Goal: Contribute content: Add original content to the website for others to see

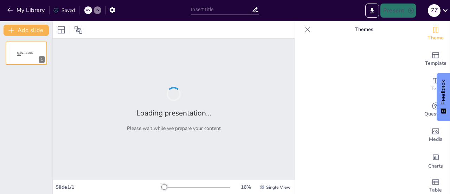
type input "تعزيز الكفايات اللغوية: استراتيجيات التصميم العكسي في تعليم العربية"
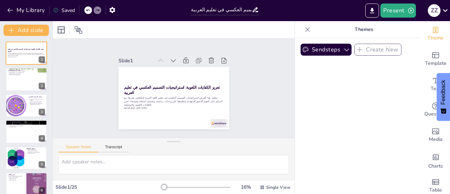
checkbox input "true"
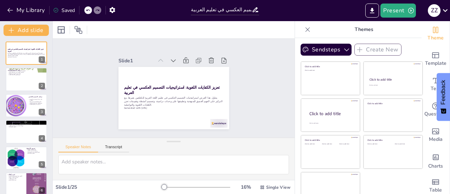
checkbox input "true"
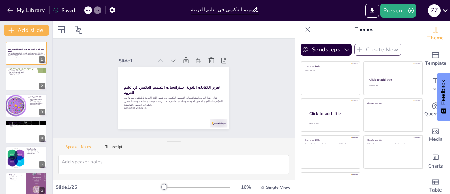
checkbox input "true"
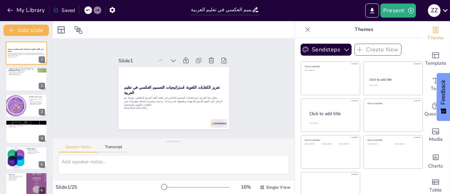
scroll to position [10, 0]
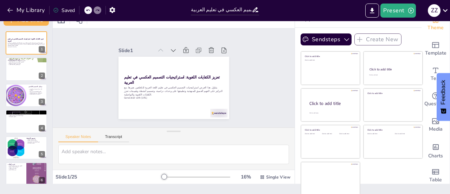
checkbox input "true"
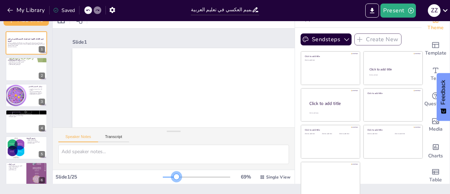
click at [167, 177] on div at bounding box center [197, 177] width 68 height 6
checkbox input "true"
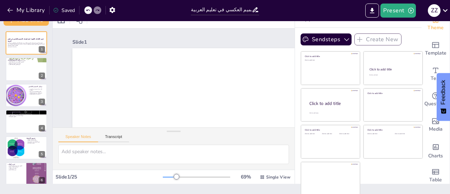
checkbox input "true"
click at [177, 176] on div at bounding box center [197, 177] width 68 height 6
checkbox input "true"
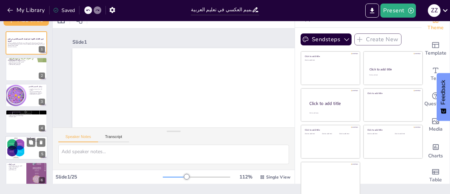
checkbox input "true"
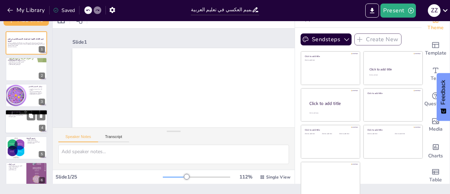
checkbox input "true"
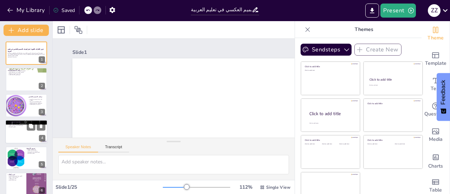
checkbox input "true"
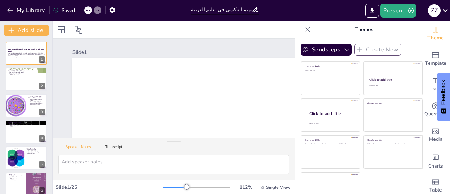
checkbox input "true"
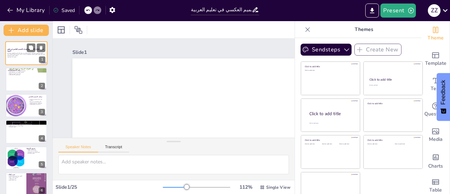
checkbox input "true"
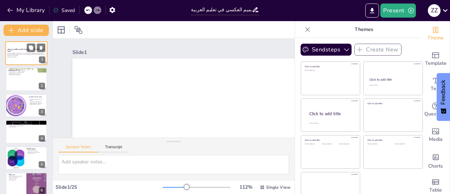
checkbox input "true"
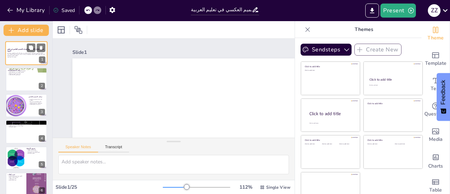
checkbox input "true"
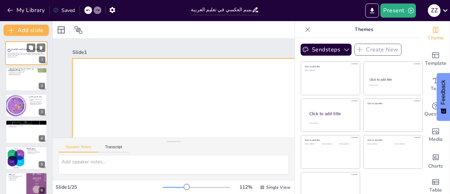
checkbox input "true"
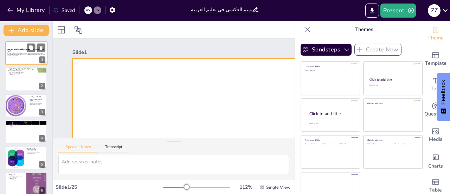
click at [23, 48] on div at bounding box center [26, 53] width 42 height 24
checkbox input "true"
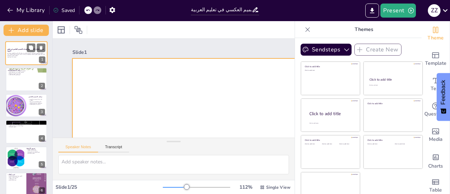
checkbox input "true"
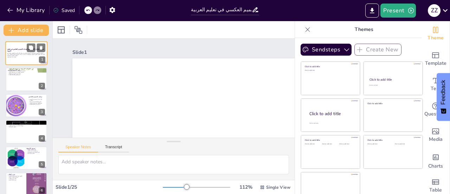
scroll to position [183, 0]
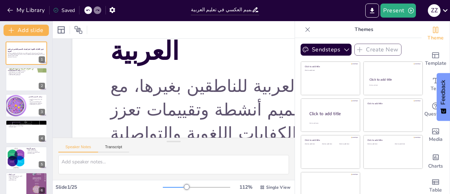
checkbox input "true"
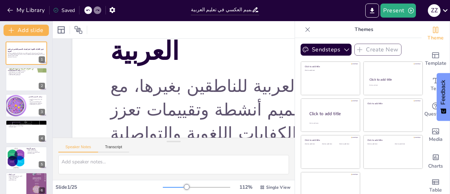
checkbox input "true"
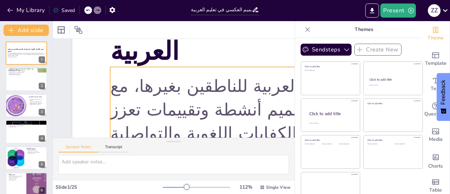
checkbox input "true"
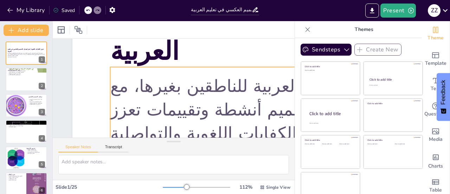
checkbox input "true"
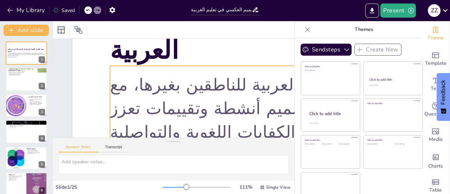
checkbox input "true"
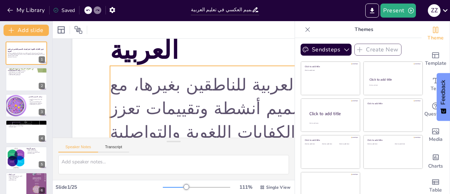
checkbox input "true"
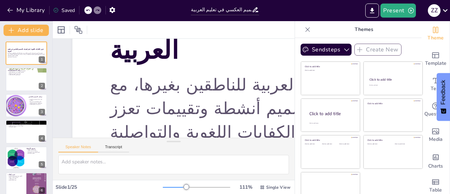
checkbox input "true"
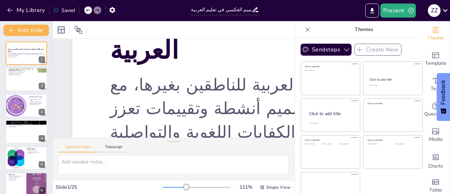
click at [167, 186] on div at bounding box center [197, 187] width 68 height 6
checkbox input "true"
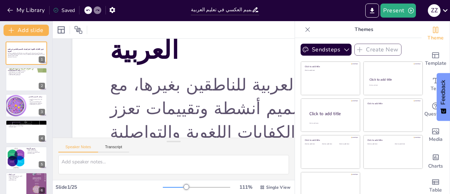
checkbox input "true"
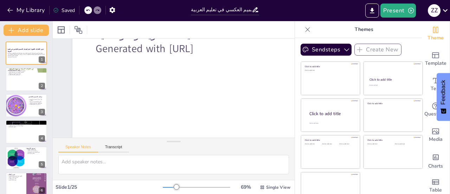
checkbox input "true"
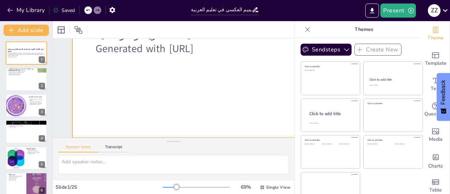
checkbox input "true"
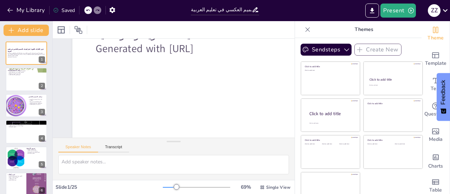
checkbox input "true"
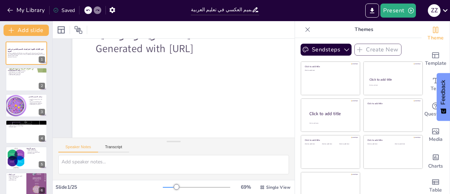
checkbox input "true"
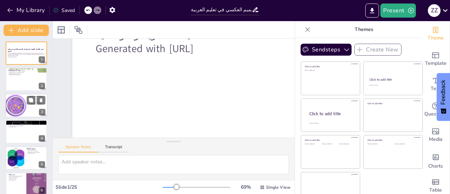
checkbox input "true"
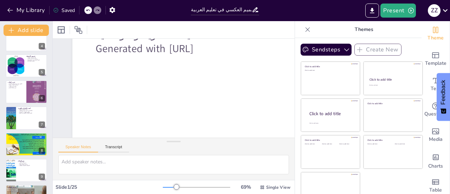
checkbox input "true"
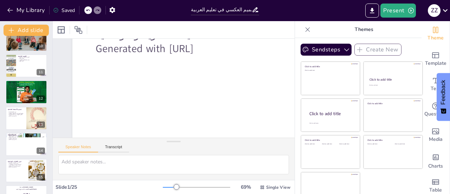
checkbox input "true"
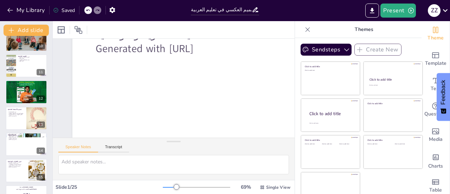
checkbox input "true"
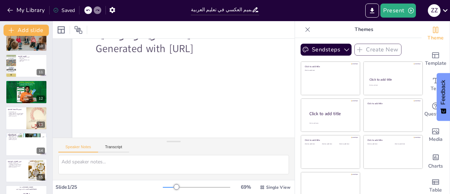
checkbox input "true"
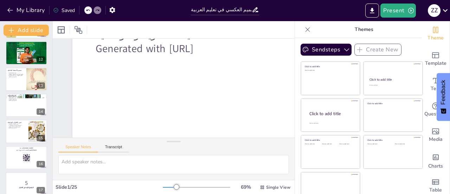
checkbox input "true"
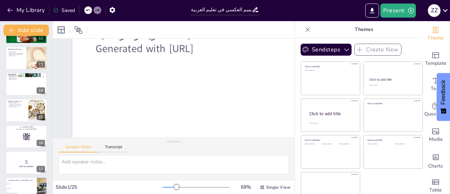
checkbox input "true"
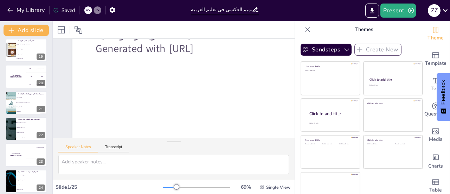
checkbox input "true"
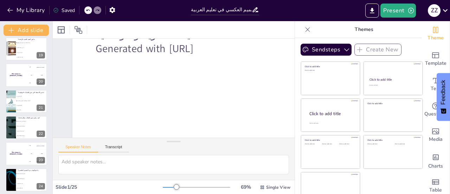
checkbox input "true"
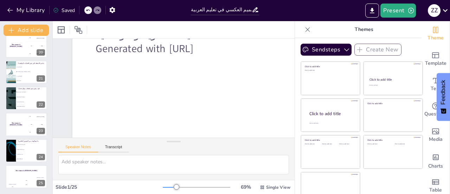
scroll to position [10, 0]
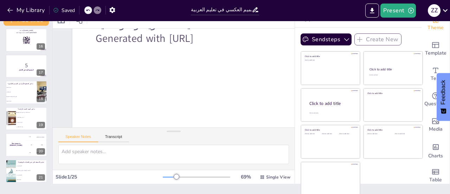
checkbox input "true"
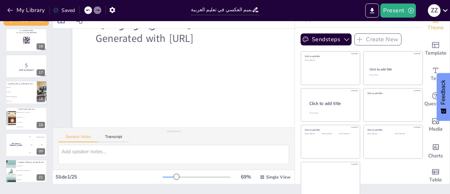
checkbox input "true"
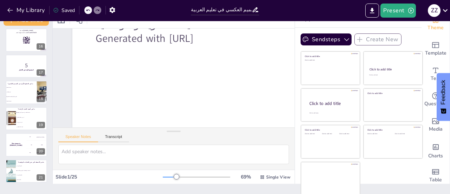
checkbox input "true"
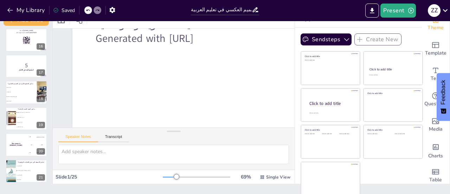
scroll to position [115, 0]
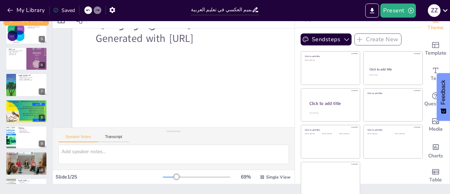
checkbox input "true"
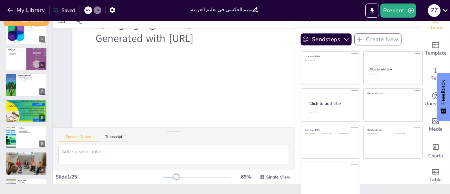
checkbox input "true"
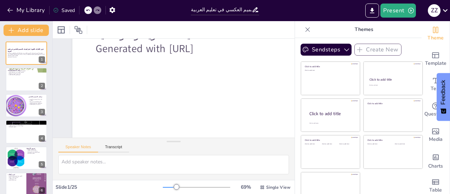
scroll to position [188, 0]
click at [395, 10] on button "Present" at bounding box center [398, 11] width 35 height 14
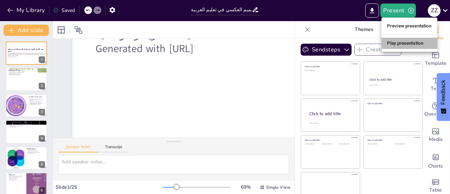
click at [394, 44] on li "Play presentation" at bounding box center [410, 43] width 56 height 11
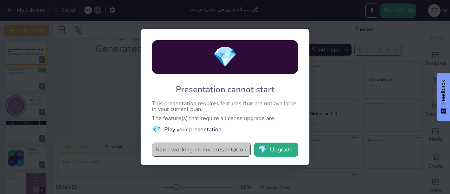
click at [238, 148] on button "Keep working on my presentation" at bounding box center [201, 149] width 99 height 14
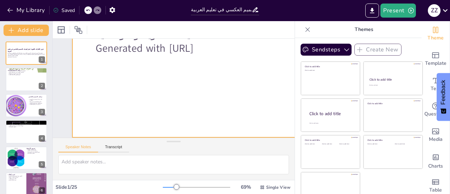
scroll to position [189, 0]
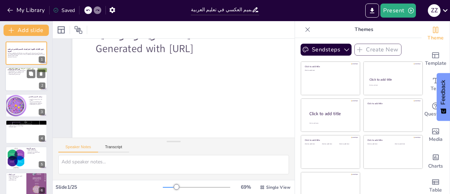
click at [24, 78] on div at bounding box center [26, 80] width 42 height 24
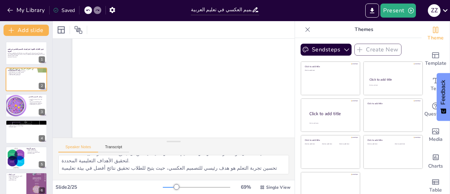
scroll to position [10, 0]
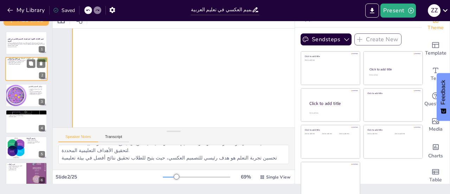
click at [27, 71] on div at bounding box center [26, 69] width 42 height 24
click at [20, 99] on div at bounding box center [15, 95] width 29 height 24
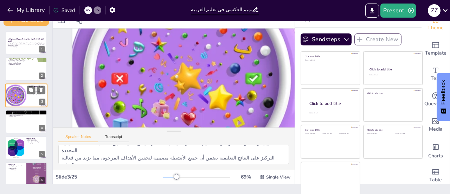
scroll to position [16, 0]
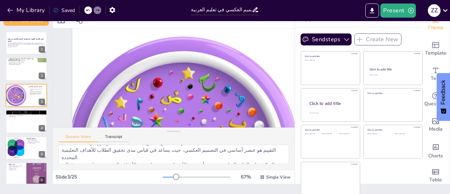
click at [163, 177] on div at bounding box center [197, 177] width 68 height 6
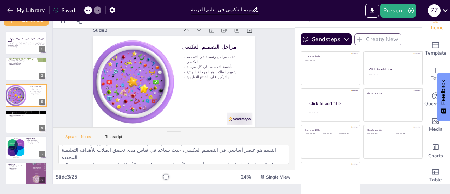
scroll to position [17, 0]
click at [21, 123] on div at bounding box center [26, 121] width 42 height 24
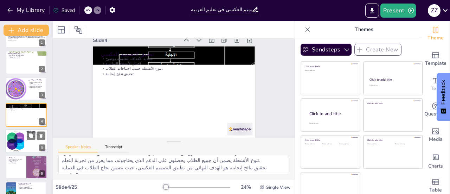
click at [26, 136] on div at bounding box center [26, 141] width 42 height 24
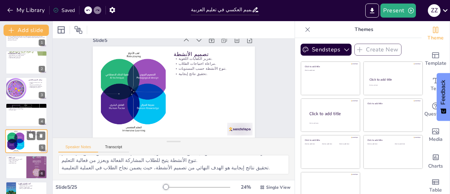
scroll to position [0, 0]
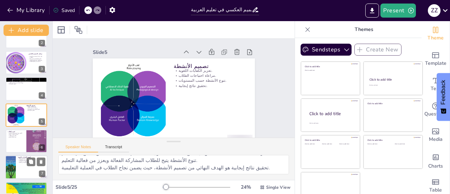
click at [17, 166] on div at bounding box center [26, 168] width 42 height 24
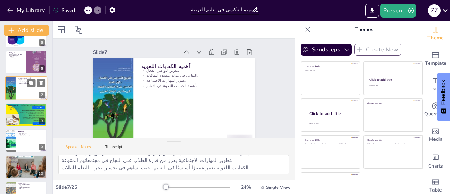
scroll to position [122, 0]
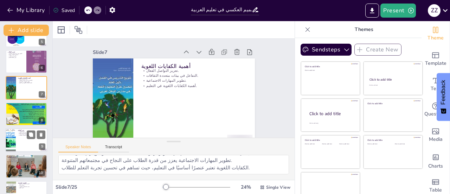
click at [22, 142] on div at bounding box center [26, 140] width 42 height 24
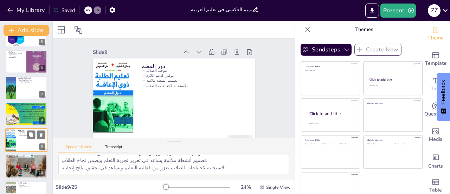
scroll to position [148, 0]
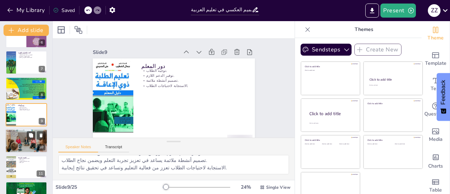
click at [24, 143] on div at bounding box center [26, 141] width 42 height 32
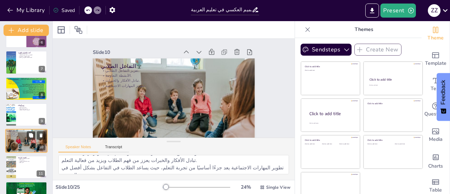
scroll to position [174, 0]
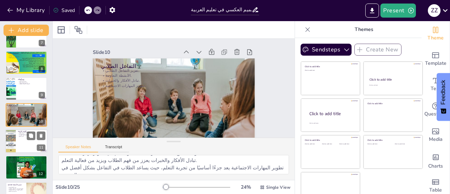
click at [21, 147] on div at bounding box center [26, 141] width 42 height 24
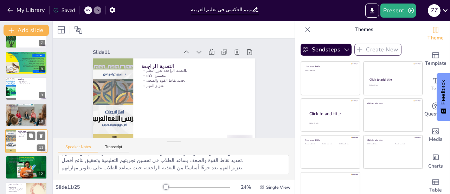
scroll to position [200, 0]
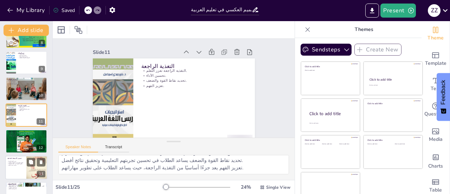
click at [19, 164] on p "تحسين تجربة التعلم." at bounding box center [15, 164] width 17 height 1
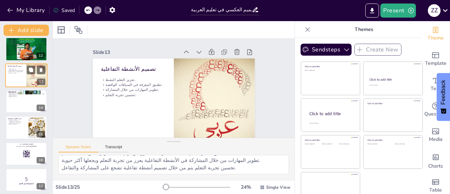
scroll to position [294, 0]
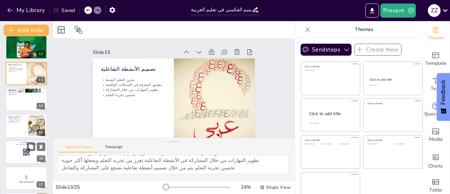
click at [25, 153] on rect at bounding box center [24, 153] width 1 height 0
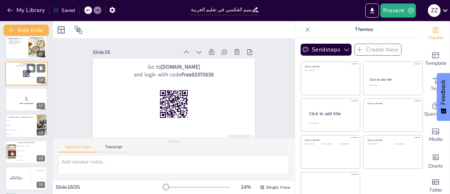
scroll to position [373, 0]
click at [25, 153] on li "تعتبر غير ضرورية" at bounding box center [31, 154] width 31 height 5
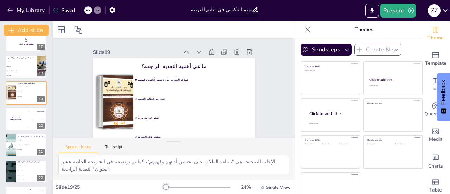
scroll to position [432, 0]
click at [25, 153] on span "الكتابة فقط" at bounding box center [32, 153] width 30 height 1
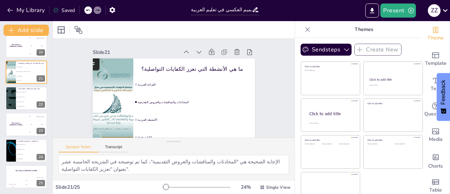
scroll to position [17, 0]
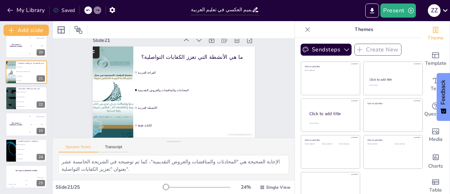
click at [304, 30] on icon at bounding box center [307, 29] width 7 height 7
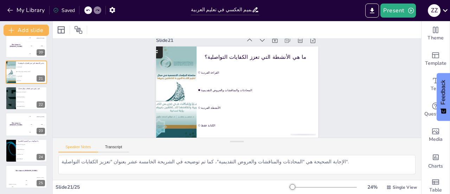
click at [306, 186] on div at bounding box center [324, 187] width 68 height 6
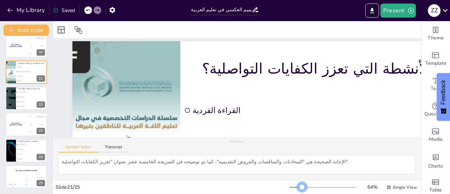
click at [298, 187] on div at bounding box center [296, 187] width 13 height 1
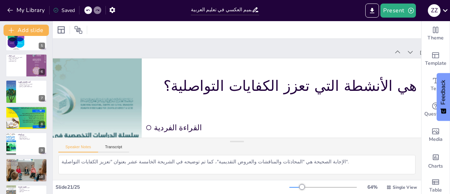
scroll to position [0, 0]
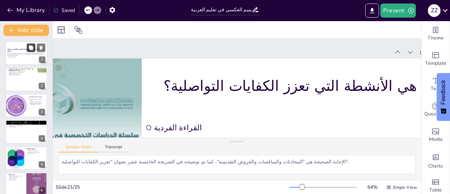
click at [29, 47] on icon at bounding box center [31, 47] width 4 height 4
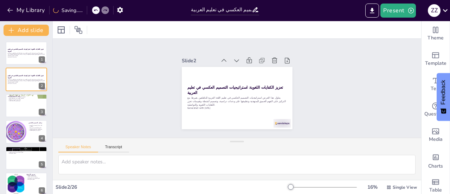
click at [303, 187] on div at bounding box center [324, 187] width 68 height 6
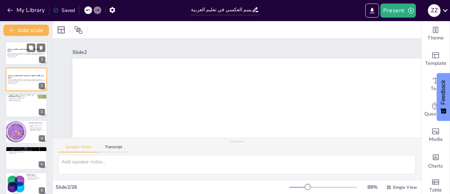
click at [30, 54] on p "يتناول هذا العرض استراتيجيات التصميم العكسي في تعليم اللغة العربية للناطقين بغي…" at bounding box center [26, 54] width 38 height 4
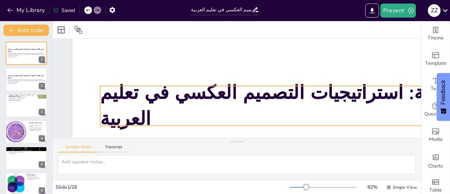
scroll to position [77, 0]
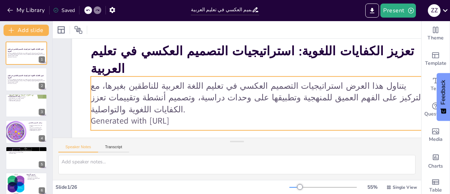
click at [197, 114] on p "Generated with [URL]" at bounding box center [252, 124] width 332 height 81
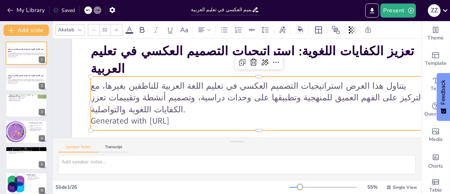
click at [198, 115] on p "Generated with [URL]" at bounding box center [204, 110] width 12 height 337
drag, startPoint x: 189, startPoint y: 114, endPoint x: 175, endPoint y: 116, distance: 13.8
click at [175, 116] on p "Generated with [URL]" at bounding box center [248, 126] width 324 height 115
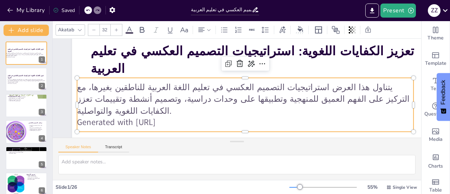
click at [179, 117] on p "Generated with [URL]" at bounding box center [254, 57] width 258 height 234
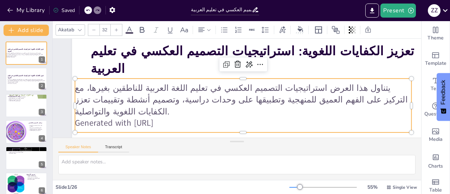
click at [179, 117] on p "Generated with [URL]" at bounding box center [221, 120] width 279 height 207
click at [25, 81] on p "يتناول هذا العرض استراتيجيات التصميم العكسي في تعليم اللغة العربية للناطقين بغي…" at bounding box center [26, 80] width 38 height 4
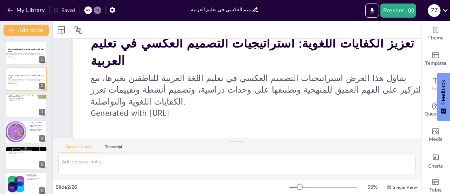
scroll to position [84, 0]
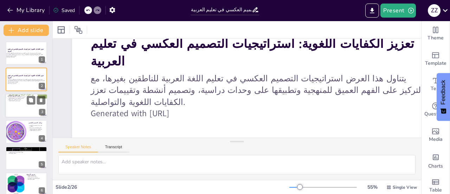
click at [27, 106] on div at bounding box center [26, 106] width 42 height 24
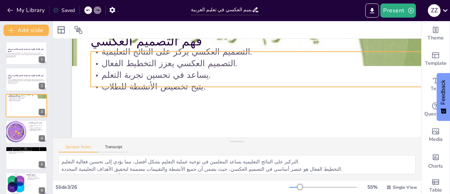
scroll to position [0, 0]
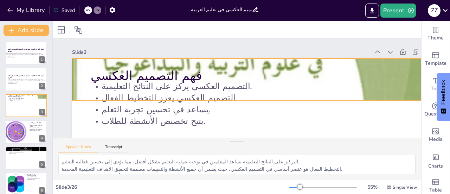
click at [268, 62] on div at bounding box center [260, 86] width 509 height 588
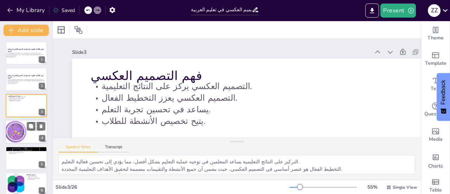
click at [26, 134] on div at bounding box center [15, 132] width 29 height 24
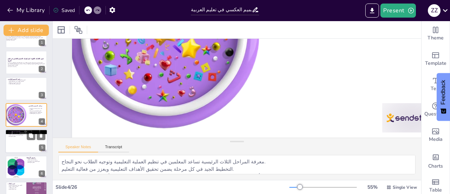
scroll to position [137, 0]
click at [22, 140] on div at bounding box center [26, 141] width 42 height 24
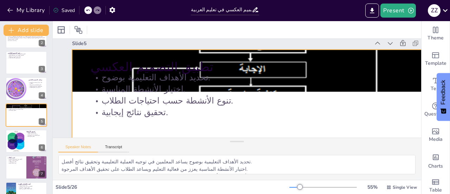
scroll to position [0, 0]
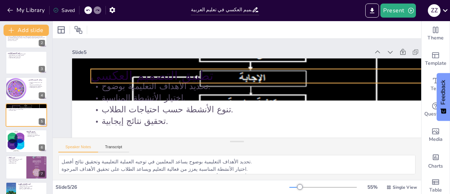
click at [164, 68] on div "تطبيق التصميم العكسي تحديد الأهداف التعليمية بوضوح. اختيار الأنشطة المناسبة. تن…" at bounding box center [159, 77] width 344 height 427
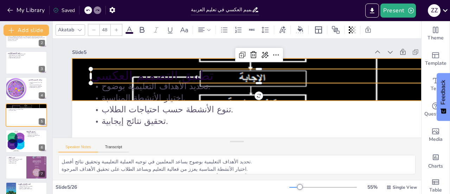
click at [341, 64] on div at bounding box center [260, 84] width 411 height 288
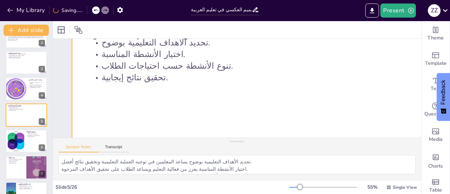
scroll to position [45, 0]
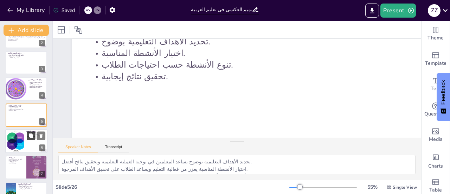
click at [27, 138] on button at bounding box center [31, 135] width 8 height 8
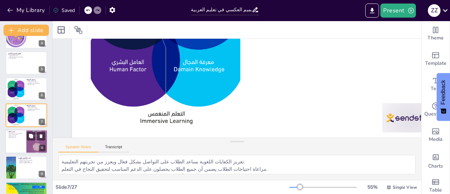
scroll to position [137, 0]
click at [26, 140] on div at bounding box center [26, 141] width 42 height 24
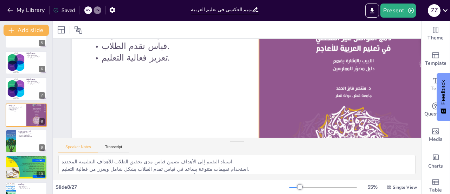
scroll to position [100, 0]
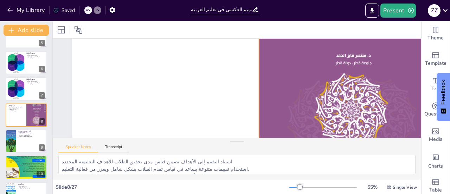
click at [320, 86] on div at bounding box center [296, 190] width 309 height 259
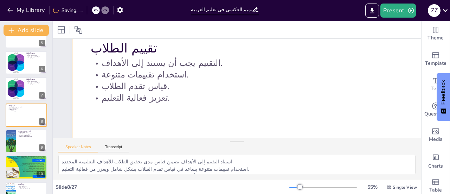
scroll to position [28, 0]
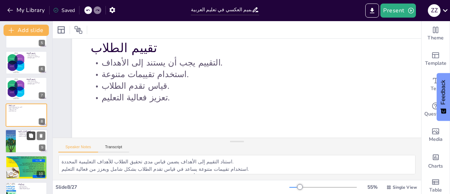
click at [33, 137] on icon at bounding box center [31, 135] width 4 height 4
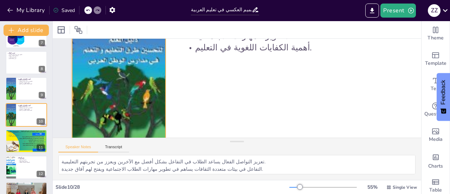
scroll to position [74, 0]
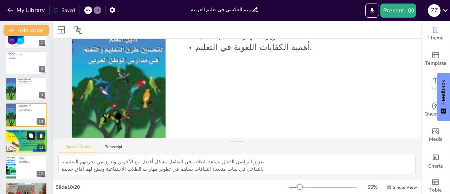
click at [27, 137] on button at bounding box center [31, 135] width 8 height 8
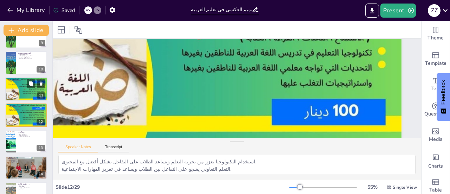
scroll to position [137, 48]
click at [27, 88] on div at bounding box center [26, 89] width 42 height 53
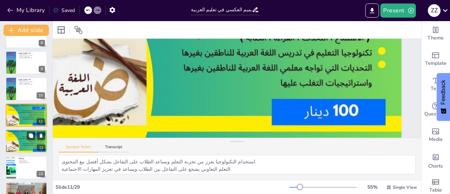
click at [26, 143] on div at bounding box center [26, 141] width 42 height 53
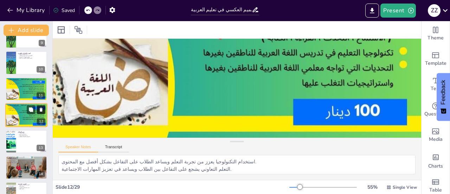
scroll to position [137, 23]
click at [40, 107] on icon at bounding box center [41, 109] width 5 height 5
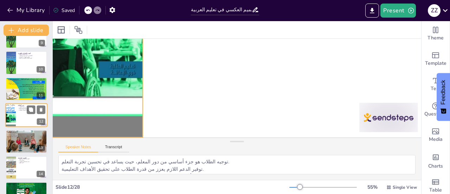
click at [14, 122] on div at bounding box center [10, 115] width 17 height 24
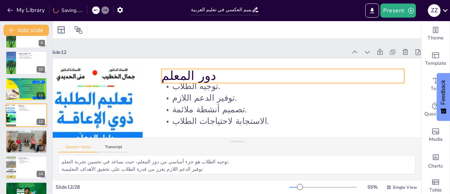
scroll to position [13, 23]
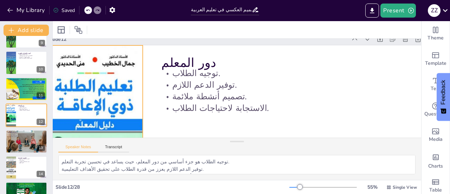
click at [100, 91] on div at bounding box center [86, 119] width 190 height 237
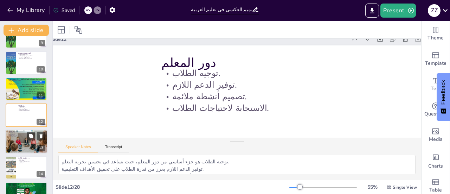
click at [27, 141] on div at bounding box center [26, 142] width 42 height 32
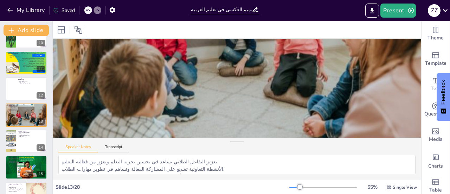
scroll to position [137, 23]
click at [13, 145] on div at bounding box center [10, 141] width 18 height 24
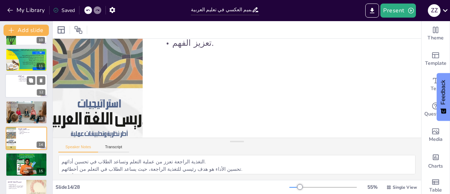
scroll to position [256, 0]
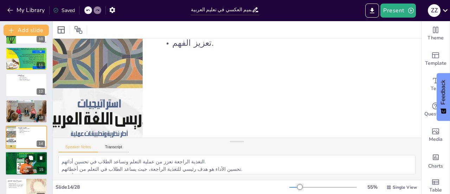
click at [19, 161] on div at bounding box center [26, 163] width 42 height 24
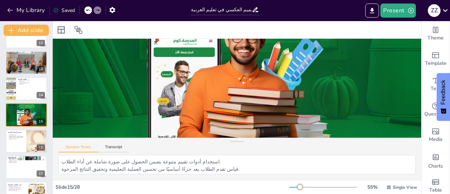
scroll to position [0, 0]
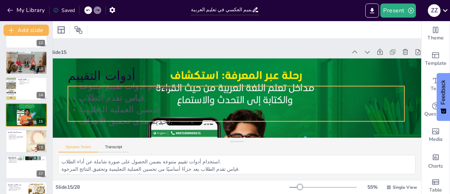
click at [105, 109] on p "تحسين العملية التعليمية." at bounding box center [230, 108] width 324 height 115
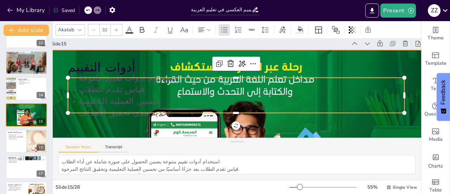
scroll to position [7, 23]
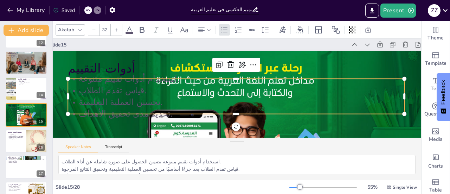
click at [124, 94] on p "قياس تقدم الطلاب." at bounding box center [236, 90] width 324 height 115
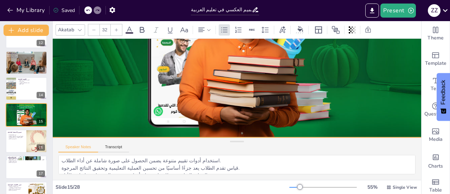
scroll to position [137, 23]
click at [129, 95] on div at bounding box center [248, 33] width 410 height 284
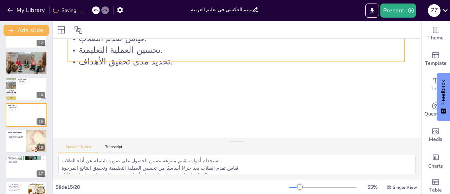
scroll to position [62, 23]
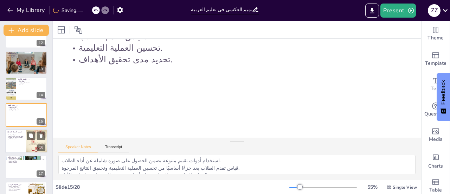
click at [18, 144] on div at bounding box center [26, 141] width 42 height 24
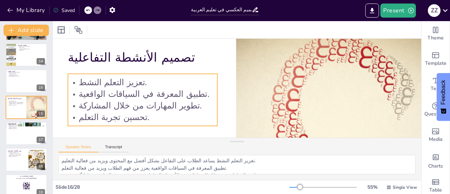
scroll to position [55, 23]
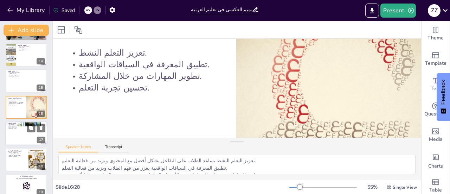
click at [24, 136] on div at bounding box center [26, 133] width 42 height 24
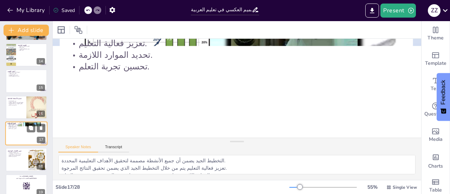
scroll to position [0, 23]
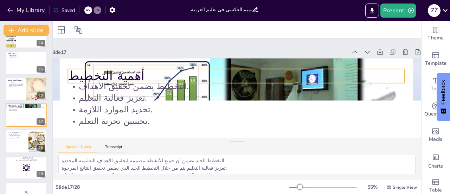
click at [306, 72] on p "أهمية التخطيط" at bounding box center [240, 76] width 326 height 121
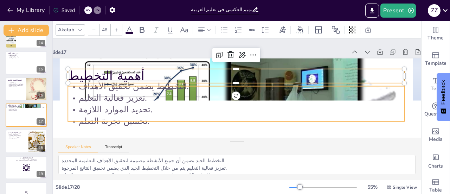
click at [325, 89] on p "التخطيط يضمن تحقيق الأهداف." at bounding box center [237, 85] width 279 height 207
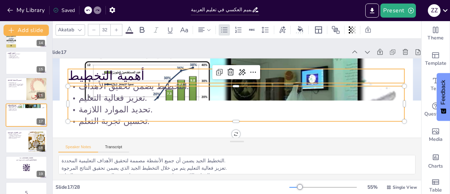
click at [370, 68] on div "أهمية التخطيط التخطيط يضمن تحقيق الأهداف. تعزيز فعالية التعليم. تحديد الموارد ا…" at bounding box center [176, 132] width 390 height 426
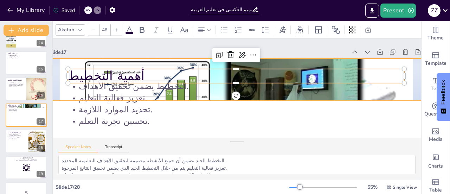
click at [371, 62] on div at bounding box center [239, 80] width 440 height 374
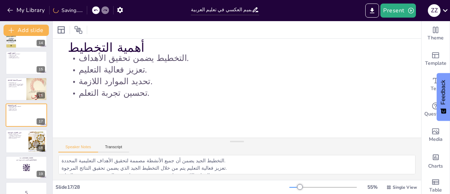
scroll to position [34, 23]
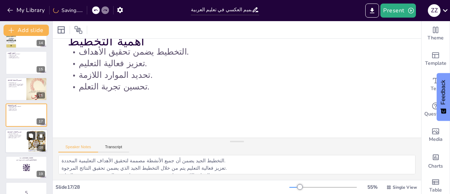
click at [30, 137] on icon at bounding box center [31, 136] width 4 height 4
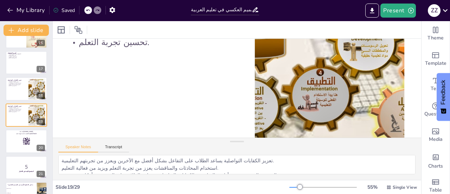
scroll to position [94, 23]
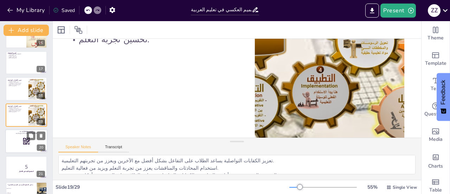
click at [22, 145] on div at bounding box center [26, 141] width 42 height 24
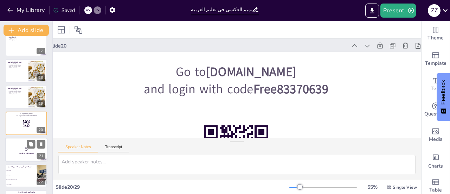
scroll to position [426, 0]
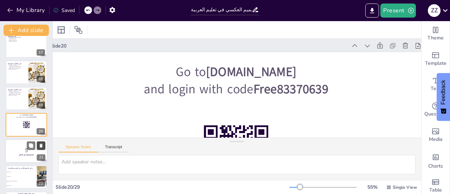
click at [41, 145] on icon at bounding box center [41, 146] width 3 height 4
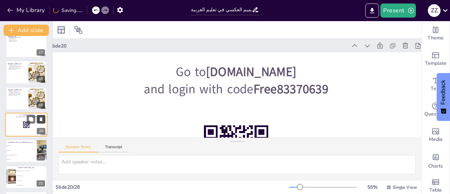
click at [42, 116] on button at bounding box center [41, 119] width 8 height 8
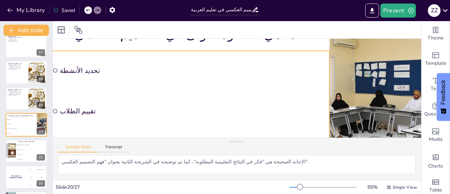
scroll to position [59, 23]
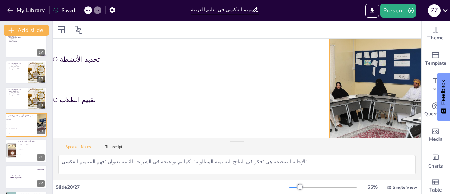
click at [367, 96] on div at bounding box center [364, 147] width 365 height 298
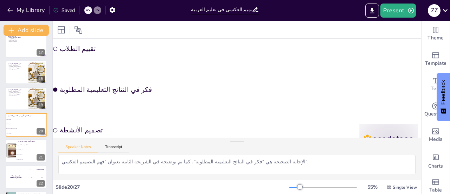
scroll to position [110, 23]
click at [58, 88] on li "فكر في النتائج التعليمية المطلوبة" at bounding box center [190, 80] width 283 height 96
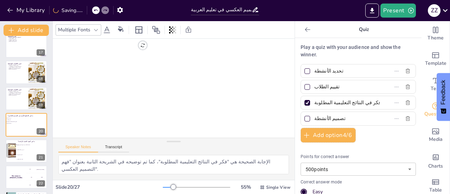
scroll to position [129, 23]
click at [27, 152] on li "تعتبر غير ضرورية" at bounding box center [32, 154] width 32 height 5
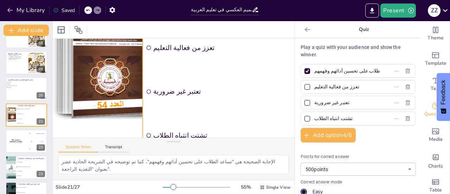
scroll to position [137, 23]
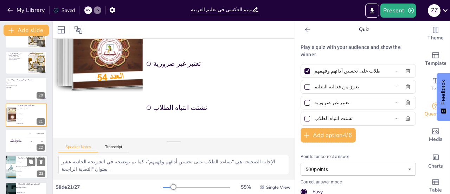
click at [23, 176] on li "الكتابة فقط" at bounding box center [32, 176] width 32 height 5
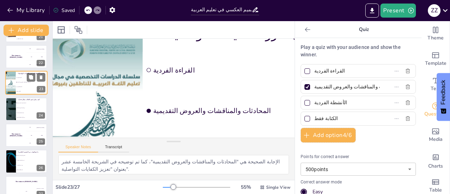
scroll to position [557, 0]
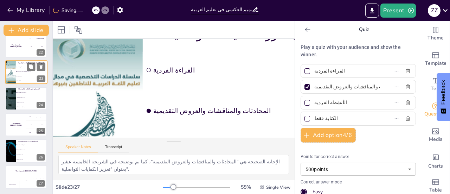
click at [23, 176] on div "The winner is [PERSON_NAME]" at bounding box center [27, 171] width 42 height 12
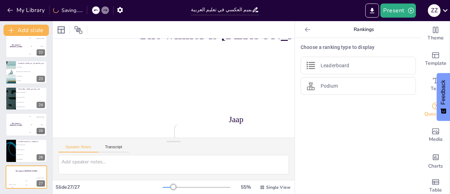
scroll to position [0, 23]
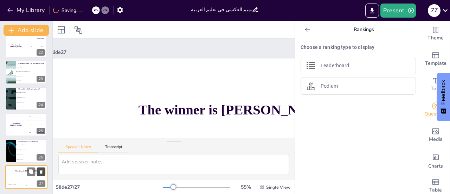
click at [40, 172] on icon at bounding box center [41, 172] width 3 height 4
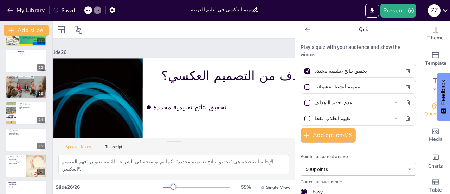
scroll to position [0, 0]
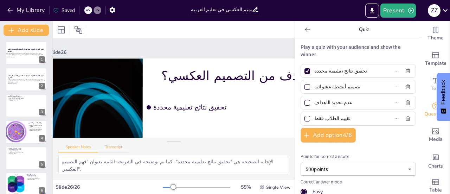
click at [108, 148] on button "Transcript" at bounding box center [113, 149] width 31 height 8
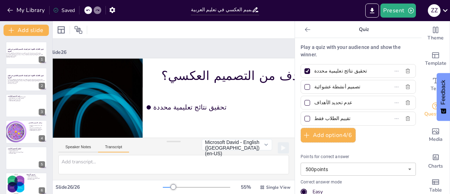
click at [108, 148] on button "Transcript" at bounding box center [113, 149] width 31 height 8
click at [80, 146] on button "Speaker Notes" at bounding box center [78, 149] width 40 height 8
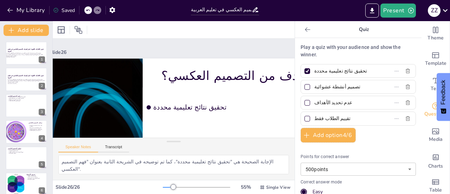
click at [305, 30] on icon at bounding box center [307, 29] width 5 height 5
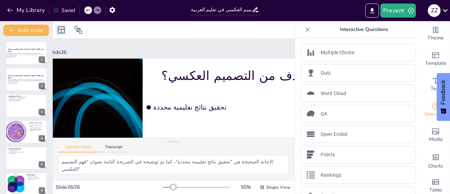
click at [62, 30] on icon at bounding box center [61, 30] width 8 height 8
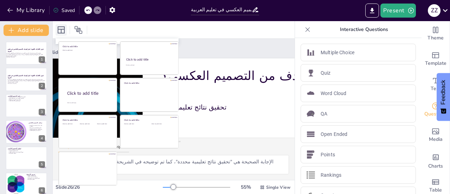
click at [62, 30] on icon at bounding box center [61, 30] width 8 height 8
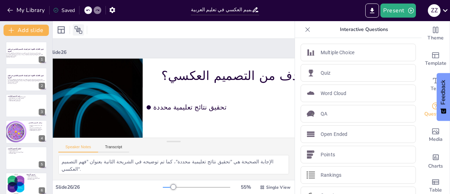
click at [78, 28] on icon at bounding box center [78, 30] width 8 height 8
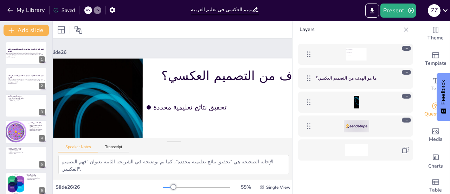
click at [408, 30] on icon at bounding box center [406, 29] width 7 height 7
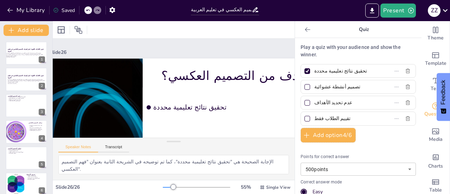
click at [304, 31] on icon at bounding box center [307, 29] width 7 height 7
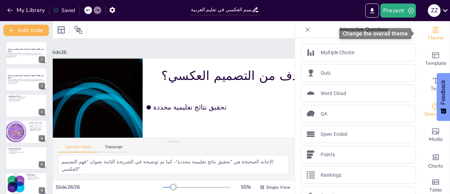
click at [432, 30] on icon "Change the overall theme" at bounding box center [436, 30] width 8 height 8
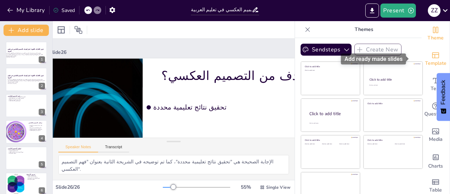
click at [432, 56] on icon "Add ready made slides" at bounding box center [435, 55] width 7 height 6
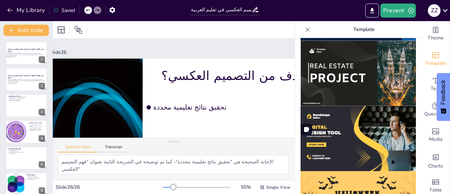
scroll to position [652, 0]
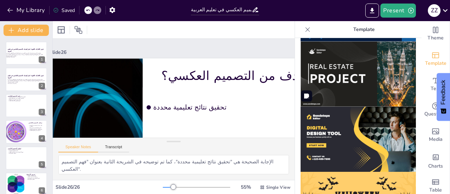
click at [351, 126] on img at bounding box center [358, 139] width 115 height 65
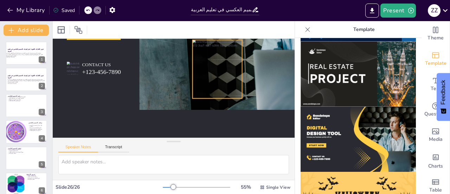
scroll to position [0, 23]
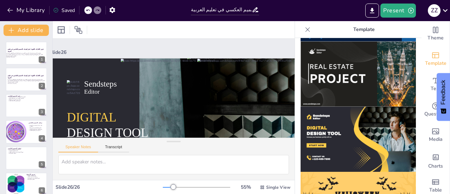
click at [305, 28] on icon at bounding box center [307, 29] width 7 height 7
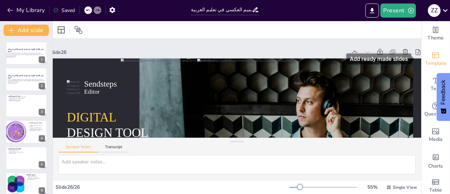
click at [432, 54] on icon "Add ready made slides" at bounding box center [436, 55] width 8 height 8
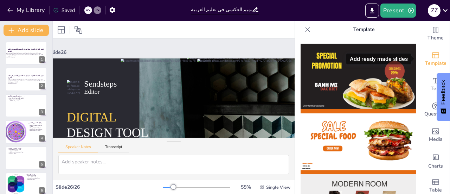
click at [427, 60] on span "Template" at bounding box center [435, 63] width 21 height 8
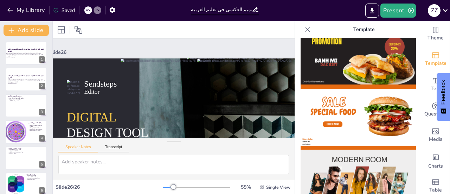
scroll to position [0, 0]
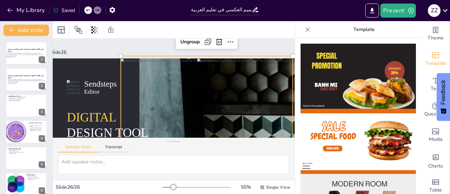
click at [201, 96] on div at bounding box center [106, 153] width 189 height 114
click at [220, 42] on icon at bounding box center [224, 46] width 9 height 9
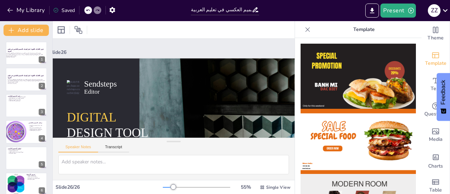
click at [304, 30] on icon at bounding box center [307, 29] width 7 height 7
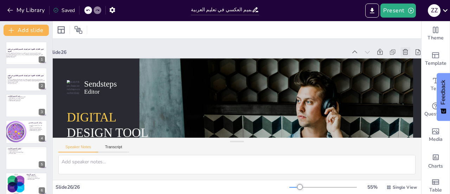
click at [404, 102] on icon at bounding box center [408, 106] width 9 height 9
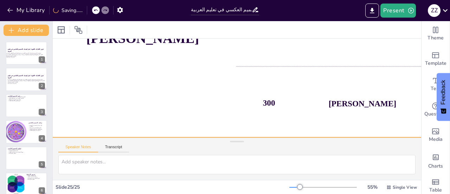
scroll to position [0, 23]
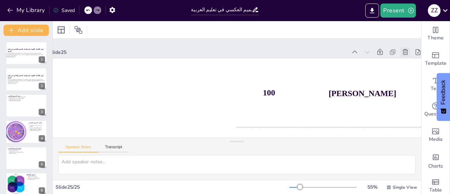
click at [407, 84] on icon at bounding box center [409, 88] width 8 height 8
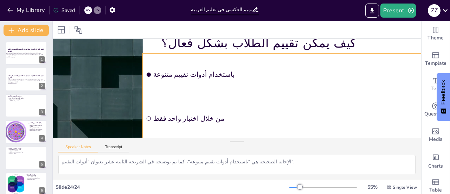
scroll to position [33, 23]
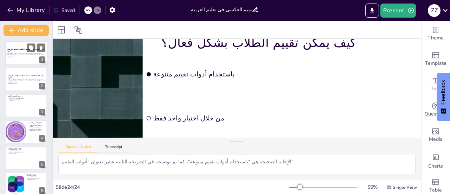
click at [25, 59] on div at bounding box center [26, 53] width 42 height 24
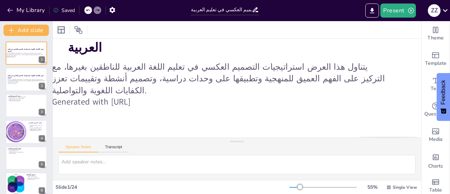
scroll to position [99, 23]
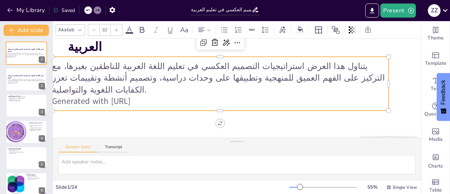
click at [61, 97] on p "Generated with [URL]" at bounding box center [217, 93] width 312 height 148
click at [61, 95] on p "Generated with [URL]" at bounding box center [217, 93] width 312 height 148
click at [56, 95] on p "Generated with [URL]" at bounding box center [218, 95] width 324 height 115
click at [122, 97] on p "Generated with [URL]" at bounding box center [239, 67] width 234 height 258
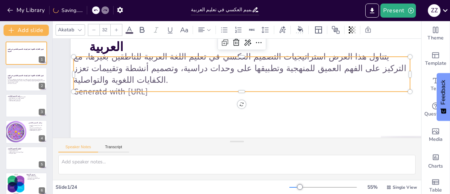
scroll to position [99, 0]
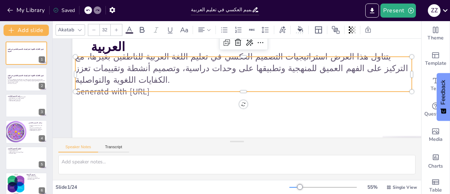
drag, startPoint x: 151, startPoint y: 87, endPoint x: 54, endPoint y: 87, distance: 97.5
click at [54, 87] on div "Slide 1 تعزيز الكفايات اللغوية: استراتيجيات التصميم العكسي في تعليم العربية يتن…" at bounding box center [203, 109] width 471 height 379
click at [13, 79] on p "يتناول هذا العرض استراتيجيات التصميم العكسي في تعليم اللغة العربية للناطقين بغي…" at bounding box center [26, 80] width 38 height 4
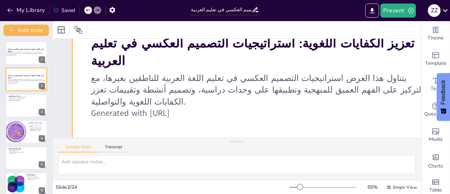
scroll to position [91, 0]
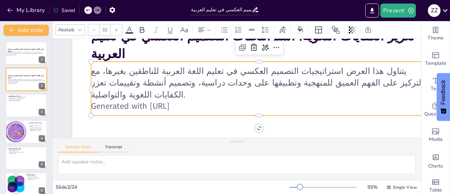
click at [192, 100] on p "Generated with [URL]" at bounding box center [225, 114] width 82 height 332
click at [184, 99] on p "Generated with [URL]" at bounding box center [250, 114] width 312 height 148
click at [155, 97] on p "Generated with [URL]" at bounding box center [257, 108] width 336 height 47
click at [93, 99] on p "Generated with [URL]" at bounding box center [257, 108] width 336 height 47
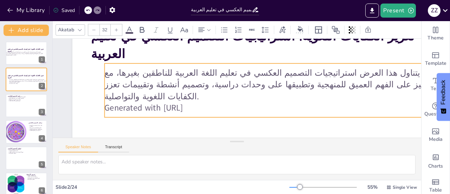
drag, startPoint x: 93, startPoint y: 99, endPoint x: 113, endPoint y: 101, distance: 20.2
click at [172, 101] on p "Generated with [URL]" at bounding box center [229, 129] width 115 height 324
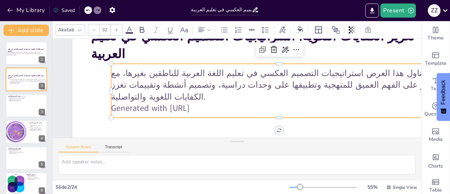
click at [121, 88] on p "يتناول هذا العرض استراتيجيات التصميم العكسي في تعليم اللغة العربية للناطقين بغي…" at bounding box center [275, 106] width 309 height 199
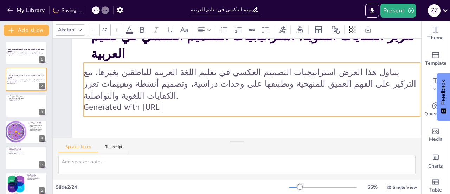
drag, startPoint x: 122, startPoint y: 70, endPoint x: 95, endPoint y: 69, distance: 27.5
click at [96, 69] on div "يتناول هذا العرض استراتيجيات التصميم العكسي في تعليم اللغة العربية للناطقين بغي…" at bounding box center [248, 98] width 304 height 242
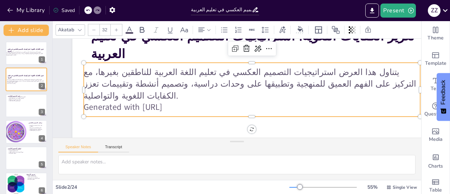
click at [186, 102] on p "Generated with [URL]" at bounding box center [228, 110] width 178 height 297
click at [172, 102] on p "Generated with [URL]" at bounding box center [223, 109] width 115 height 324
click at [152, 101] on p "Generated with [URL]" at bounding box center [226, 110] width 148 height 312
click at [161, 100] on p "Generated with [URL]" at bounding box center [233, 112] width 234 height 258
click at [174, 102] on p "Generated with [URL]" at bounding box center [243, 112] width 312 height 148
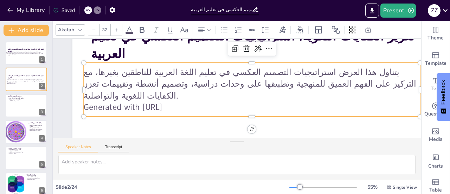
click at [174, 94] on p "Generated with [URL]" at bounding box center [220, 70] width 336 height 47
click at [182, 100] on p "Generated with [URL]" at bounding box center [238, 112] width 279 height 207
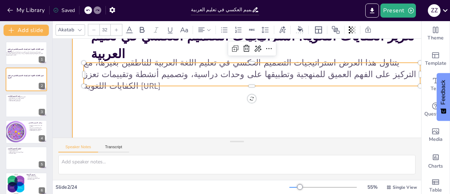
scroll to position [97, 0]
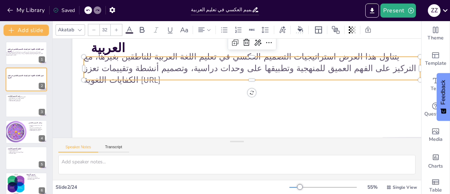
drag, startPoint x: 349, startPoint y: 75, endPoint x: 354, endPoint y: 75, distance: 5.6
click at [354, 75] on p "يتناول هذا العرض استراتيجيات التصميم العكسي في تعليم اللغة العربية للناطقين بغي…" at bounding box center [261, 86] width 251 height 274
click at [15, 184] on div at bounding box center [15, 183] width 35 height 21
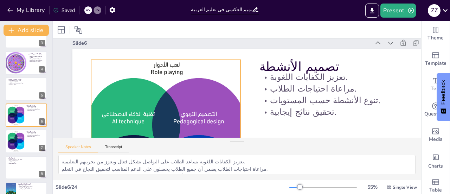
scroll to position [0, 0]
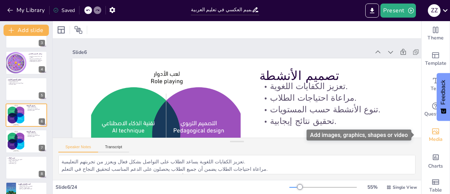
click at [429, 135] on span "Media" at bounding box center [436, 139] width 14 height 8
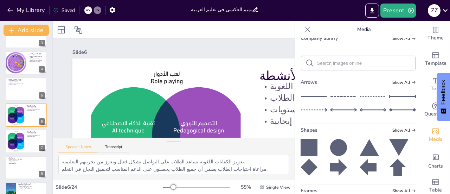
scroll to position [18, 0]
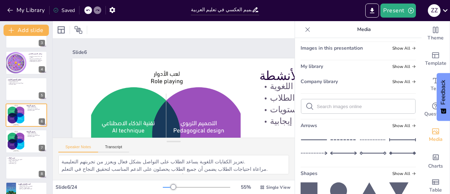
click at [353, 104] on input "text" at bounding box center [364, 106] width 94 height 5
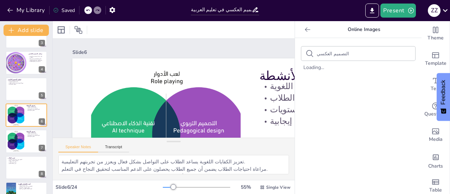
click at [394, 85] on div "التصميم العكسي Loading..." at bounding box center [358, 116] width 127 height 156
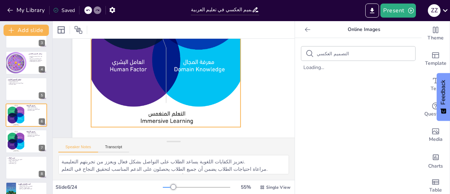
scroll to position [0, 0]
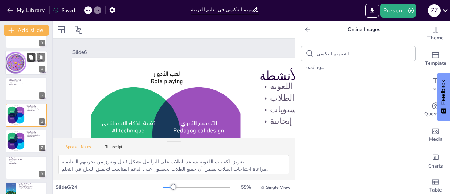
click at [34, 61] on button at bounding box center [31, 57] width 8 height 8
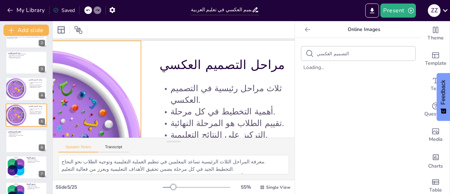
scroll to position [0, 119]
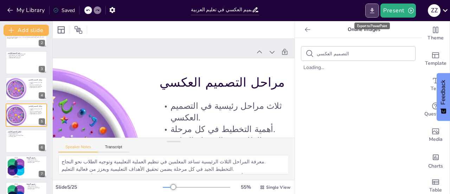
click at [373, 10] on icon "Export to PowerPoint" at bounding box center [372, 10] width 4 height 5
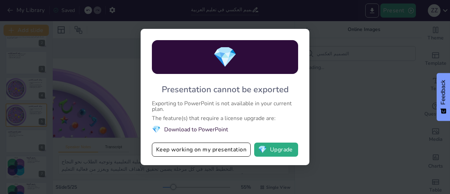
click at [339, 80] on div "💎 Presentation cannot be exported Exporting to PowerPoint is not available in y…" at bounding box center [225, 97] width 450 height 194
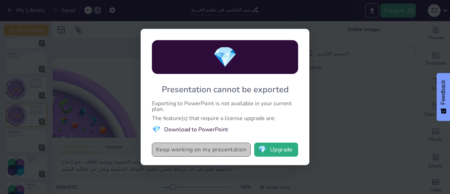
click at [199, 151] on button "Keep working on my presentation" at bounding box center [201, 149] width 99 height 14
